Goal: Find contact information: Find contact information

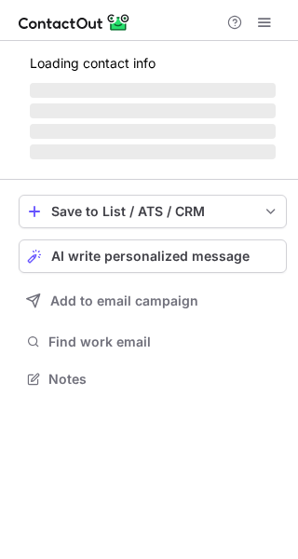
scroll to position [407, 298]
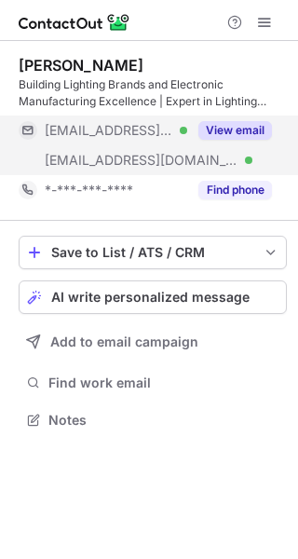
click at [235, 127] on button "View email" at bounding box center [235, 130] width 74 height 19
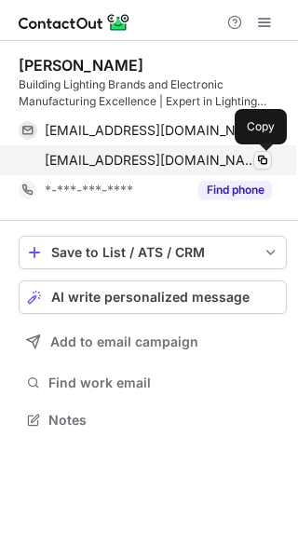
click at [260, 156] on span at bounding box center [262, 160] width 15 height 15
